Goal: Transaction & Acquisition: Obtain resource

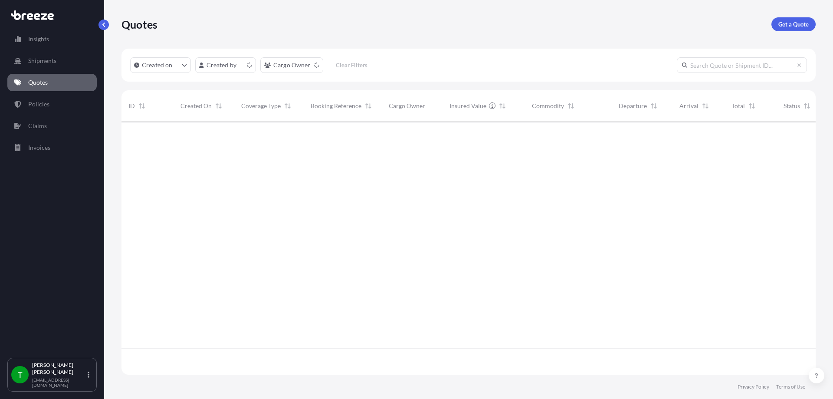
scroll to position [251, 688]
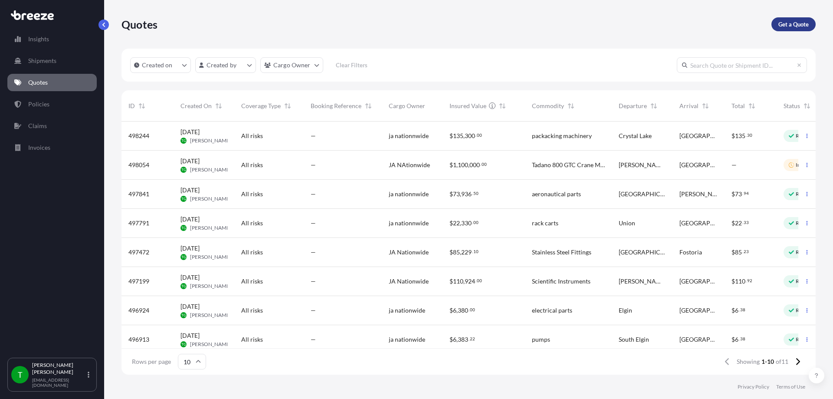
click at [800, 23] on p "Get a Quote" at bounding box center [794, 24] width 30 height 9
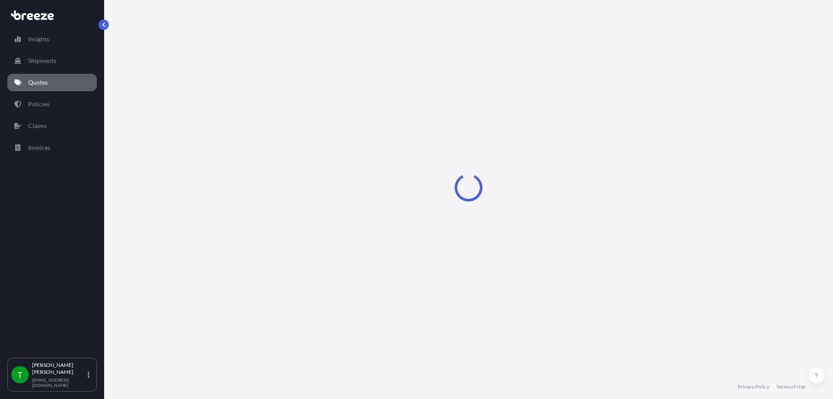
select select "Sea"
select select "1"
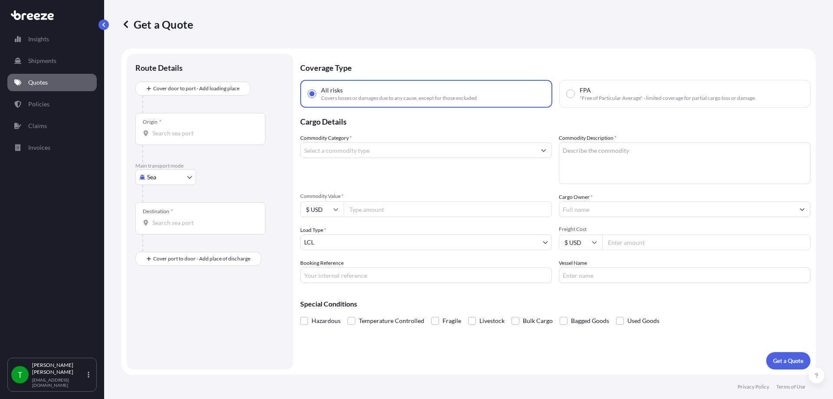
click at [171, 181] on body "Insights Shipments Quotes Policies Claims Invoices T [PERSON_NAME] [EMAIL_ADDRE…" at bounding box center [416, 199] width 833 height 399
click at [156, 234] on span "Road" at bounding box center [159, 231] width 14 height 9
select select "Road"
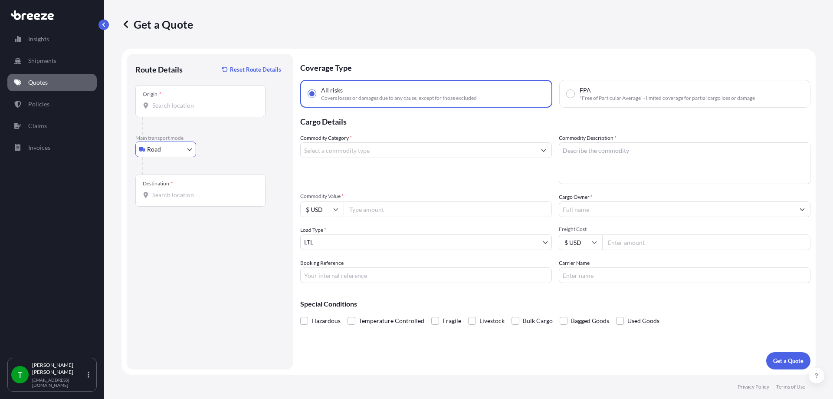
click at [173, 99] on div "Origin *" at bounding box center [200, 101] width 130 height 32
click at [173, 101] on input "Origin *" at bounding box center [203, 105] width 102 height 9
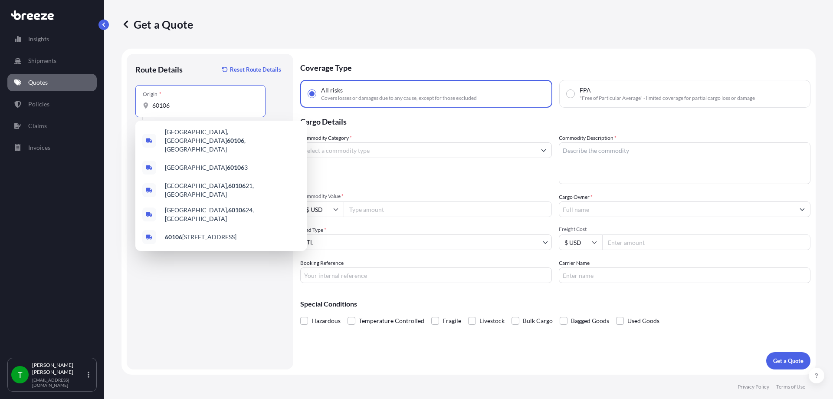
click at [176, 125] on div "[GEOGRAPHIC_DATA] , [GEOGRAPHIC_DATA]" at bounding box center [221, 140] width 165 height 33
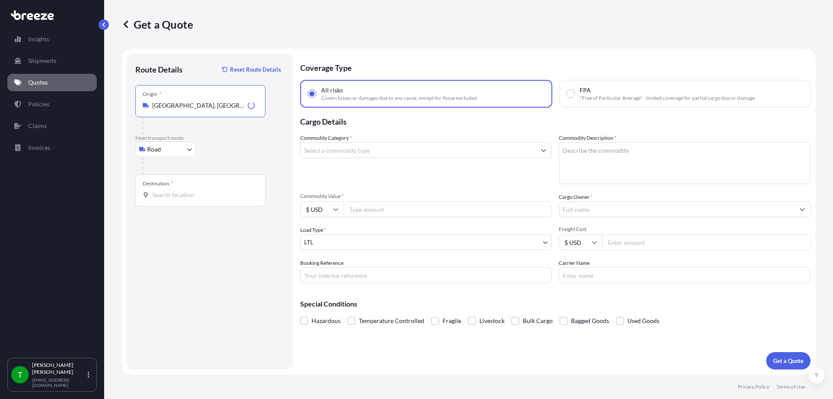
type input "[GEOGRAPHIC_DATA], [GEOGRAPHIC_DATA]"
click at [175, 198] on input "Destination *" at bounding box center [203, 195] width 102 height 9
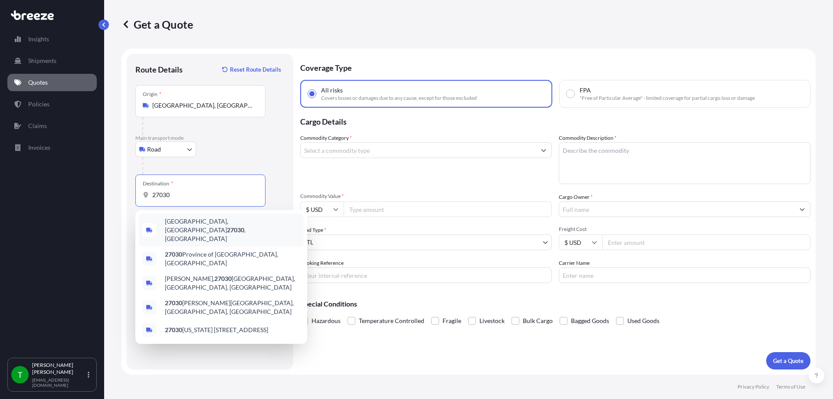
click at [187, 221] on span "[GEOGRAPHIC_DATA] , [GEOGRAPHIC_DATA]" at bounding box center [232, 230] width 135 height 26
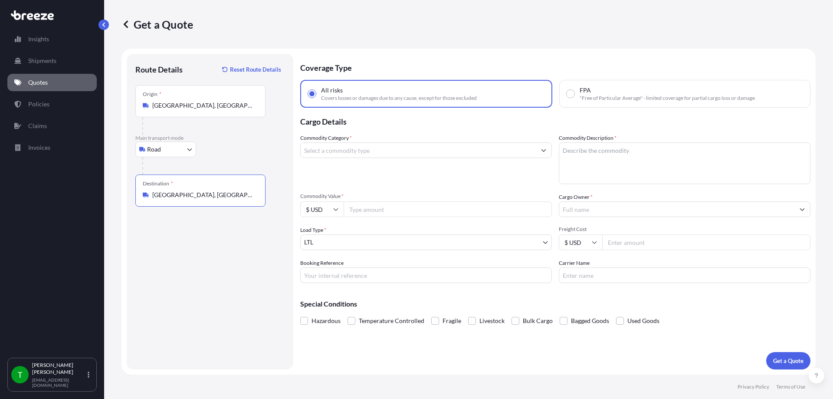
type input "[GEOGRAPHIC_DATA], [GEOGRAPHIC_DATA]"
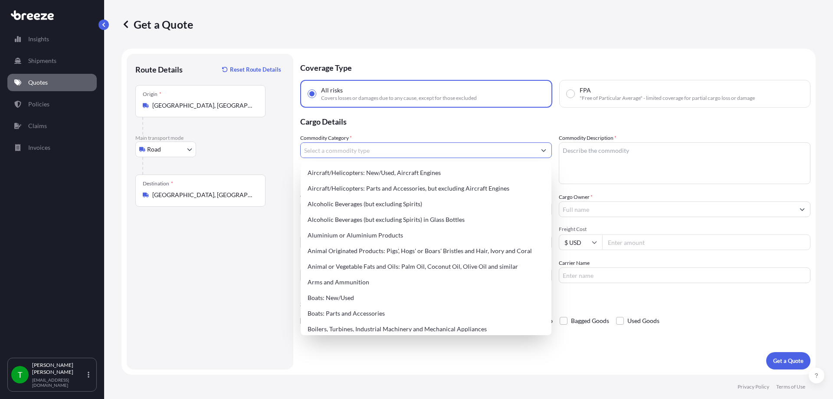
click at [387, 155] on input "Commodity Category *" at bounding box center [418, 150] width 235 height 16
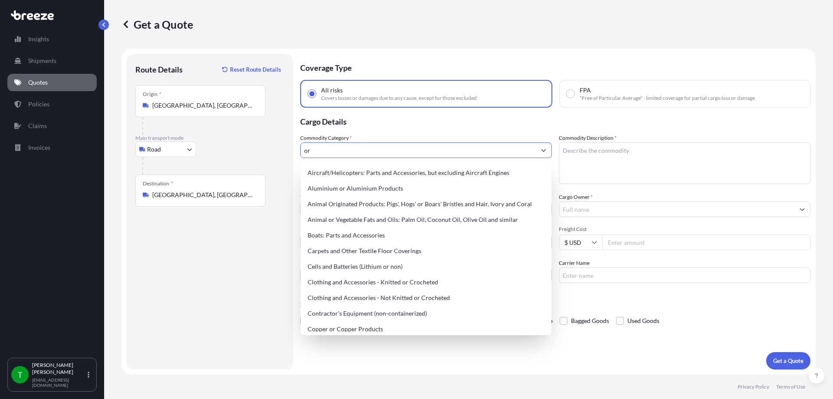
type input "o"
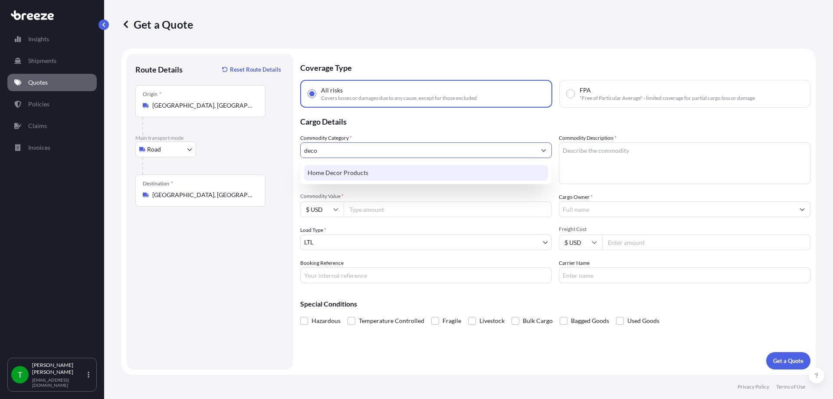
click at [378, 177] on div "Home Decor Products" at bounding box center [426, 173] width 244 height 16
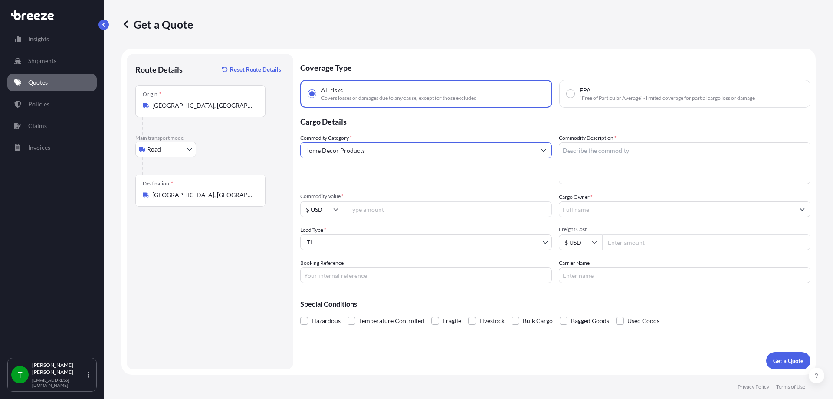
type input "Home Decor Products"
click at [620, 167] on textarea "Commodity Description *" at bounding box center [685, 163] width 252 height 42
type textarea "ornaments"
click at [432, 209] on input "Commodity Value *" at bounding box center [448, 209] width 208 height 16
type input "40000"
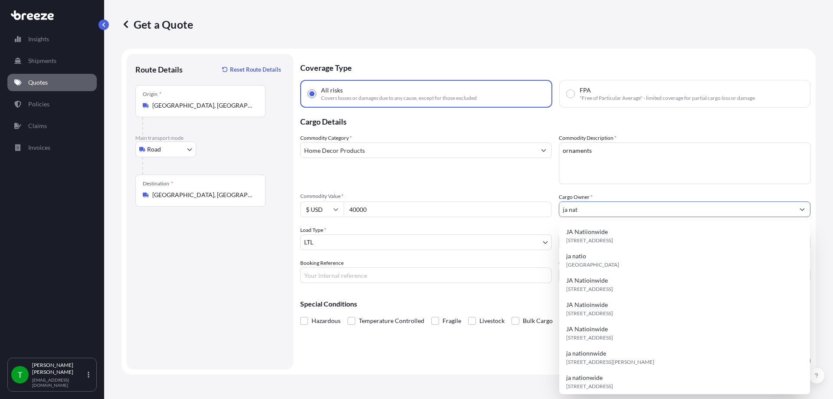
type input "ja nat"
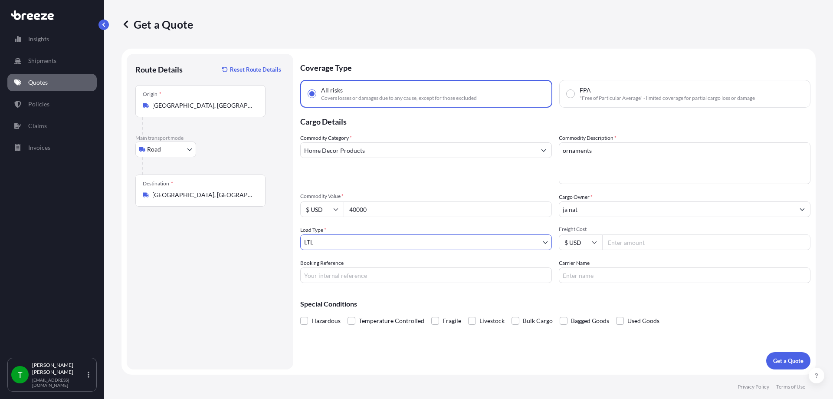
click at [636, 205] on input "ja nat" at bounding box center [676, 209] width 235 height 16
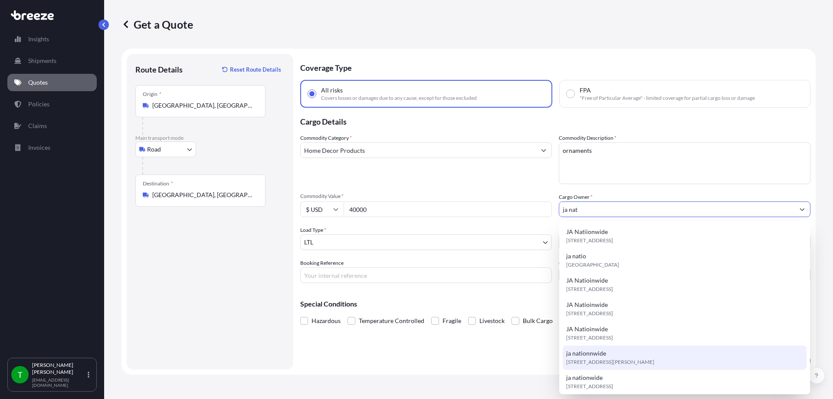
click at [621, 353] on div "ja nationnwide [STREET_ADDRESS][PERSON_NAME]" at bounding box center [685, 357] width 244 height 24
type input "ja nationnwide"
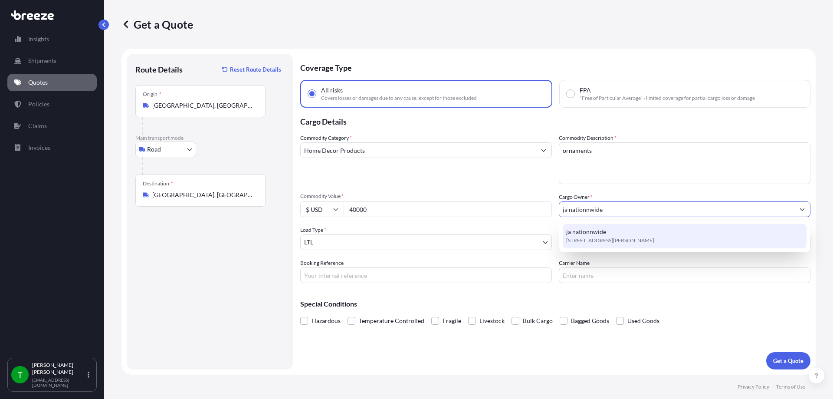
click at [595, 298] on div "Special Conditions Hazardous Temperature Controlled Fragile Livestock Bulk Carg…" at bounding box center [555, 308] width 510 height 37
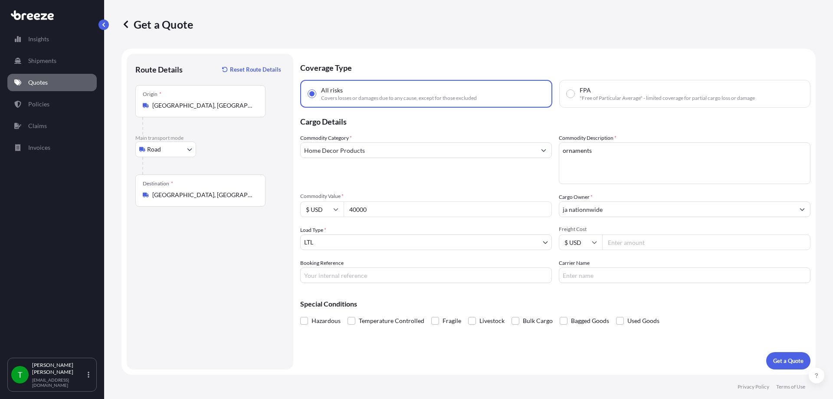
click at [645, 239] on input "Freight Cost" at bounding box center [706, 242] width 208 height 16
type input "300"
click at [782, 363] on p "Get a Quote" at bounding box center [788, 360] width 30 height 9
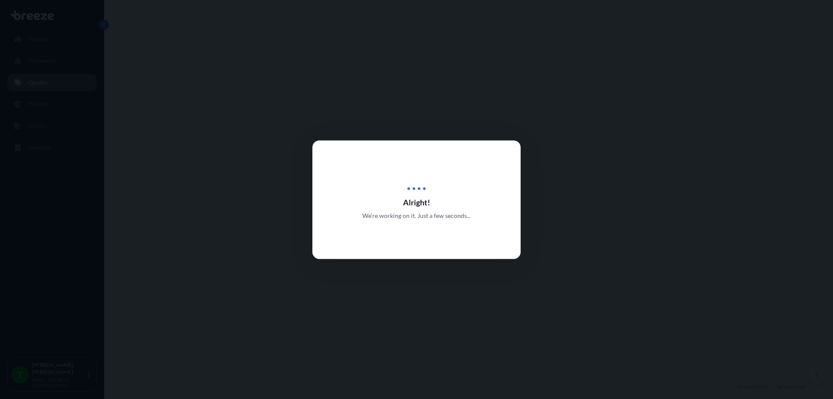
select select "Road"
select select "1"
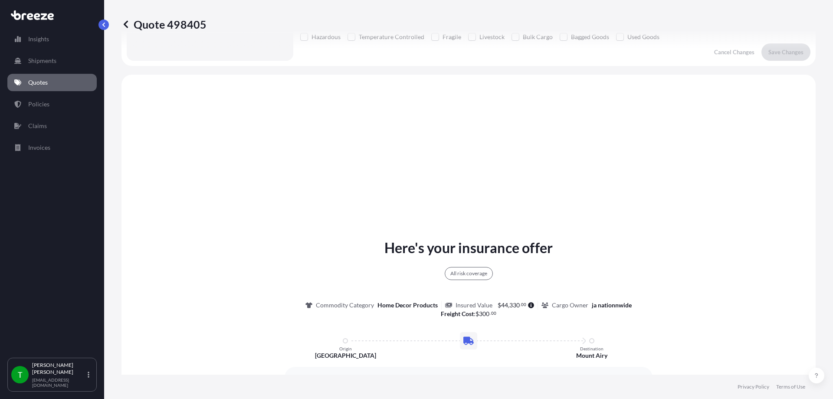
scroll to position [315, 0]
